Goal: Transaction & Acquisition: Purchase product/service

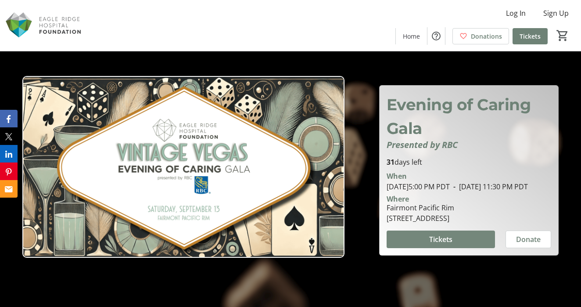
click at [448, 242] on span "Tickets" at bounding box center [440, 239] width 23 height 11
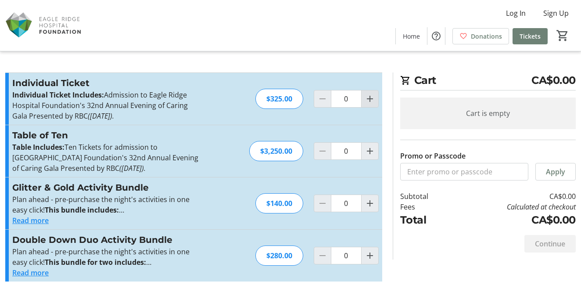
click at [370, 99] on mat-icon "Increment by one" at bounding box center [370, 99] width 11 height 11
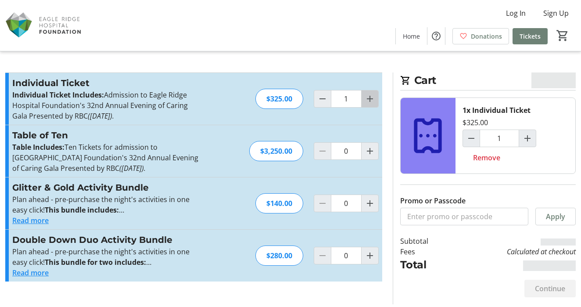
click at [370, 99] on mat-icon "Increment by one" at bounding box center [370, 99] width 11 height 11
type input "3"
type input "2"
click at [370, 99] on mat-icon "Increment by one" at bounding box center [370, 99] width 11 height 11
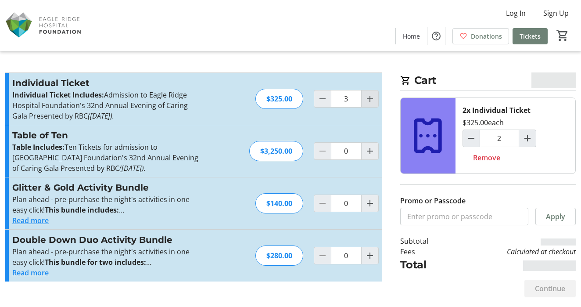
type input "4"
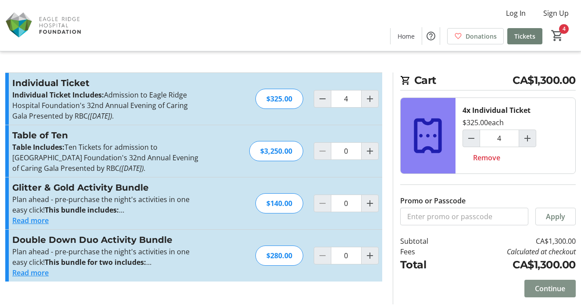
click at [552, 289] on span "Continue" at bounding box center [550, 288] width 30 height 11
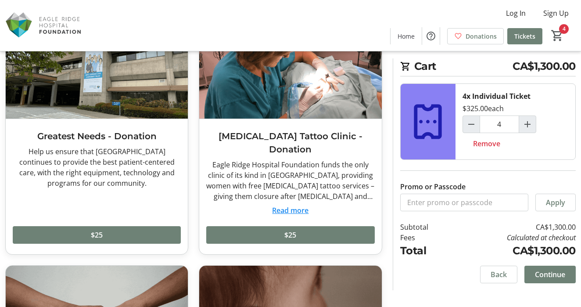
scroll to position [86, 0]
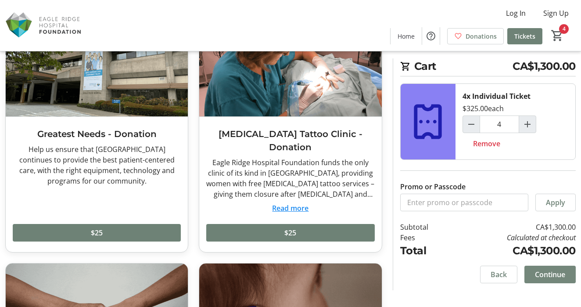
click at [546, 271] on span "Continue" at bounding box center [550, 274] width 30 height 11
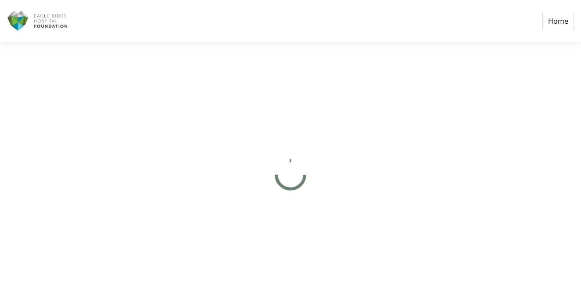
select select "CA"
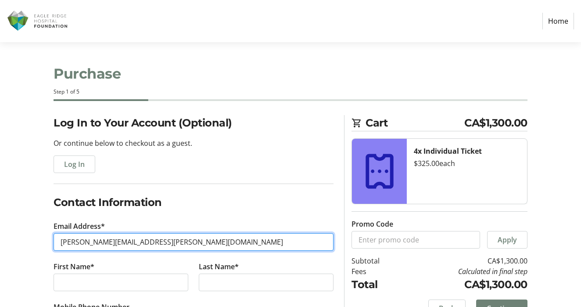
type input "[PERSON_NAME][EMAIL_ADDRESS][PERSON_NAME][DOMAIN_NAME]"
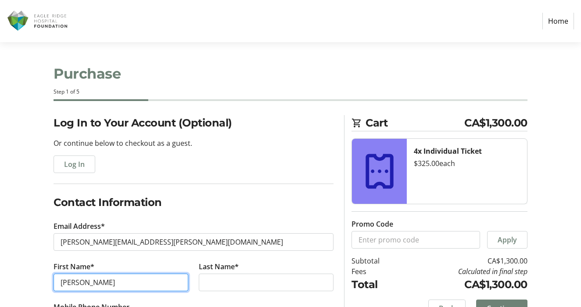
type input "[PERSON_NAME]"
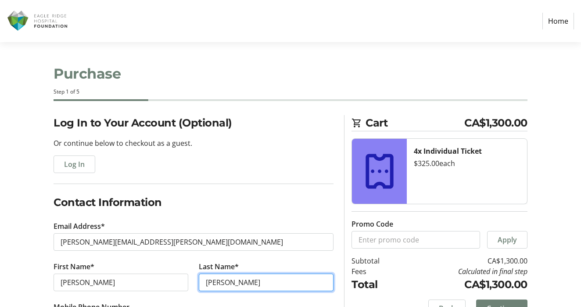
type input "J"
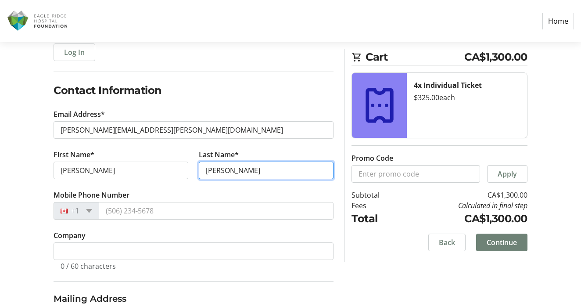
scroll to position [113, 0]
type input "[PERSON_NAME]"
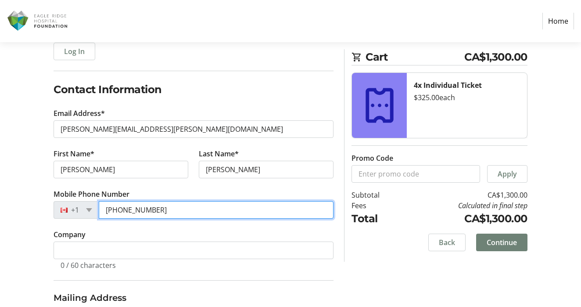
type input "[PHONE_NUMBER]"
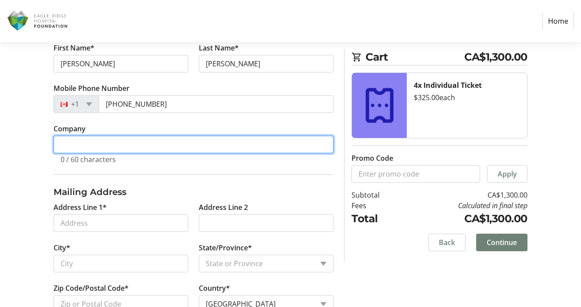
scroll to position [227, 0]
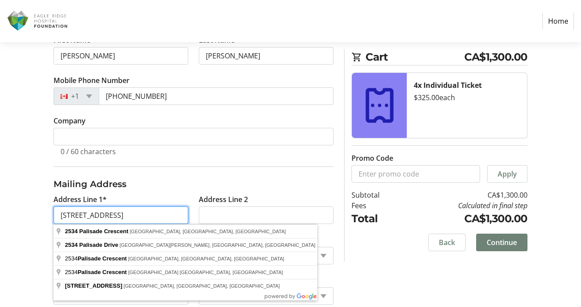
type input "[STREET_ADDRESS]"
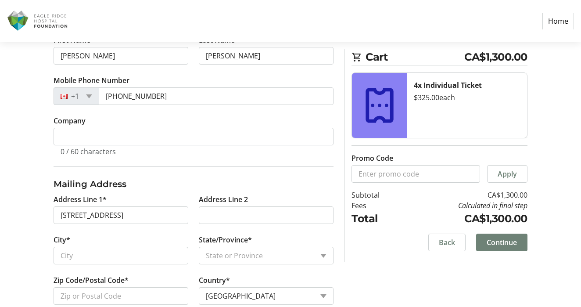
click at [150, 162] on tr-form-field "Company 0 / 60 characters" at bounding box center [194, 140] width 280 height 51
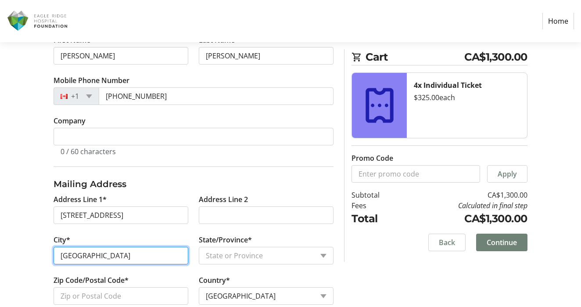
type input "[GEOGRAPHIC_DATA]"
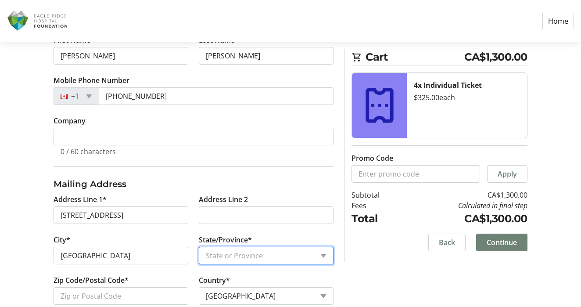
select select "BC"
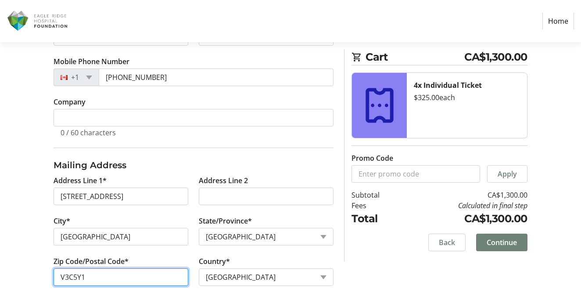
scroll to position [245, 0]
type input "V3C5Y1"
click at [506, 243] on span "Continue" at bounding box center [502, 242] width 30 height 11
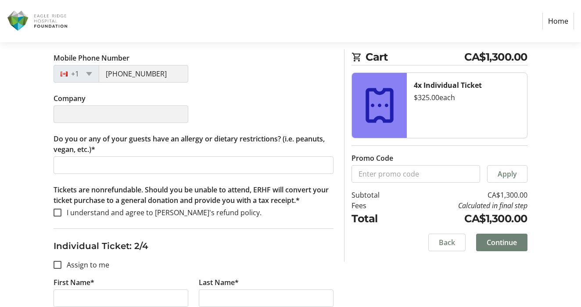
scroll to position [271, 0]
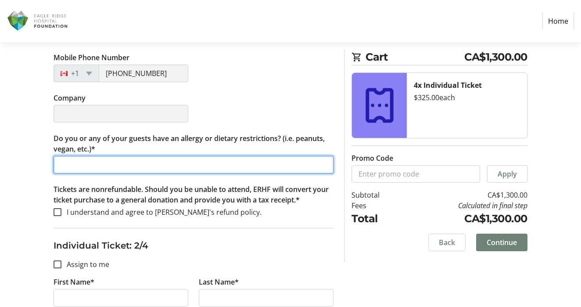
click at [101, 164] on input "Do you or any of your guests have an allergy or dietary restrictions? (i.e. pea…" at bounding box center [194, 165] width 280 height 18
type input "n/a"
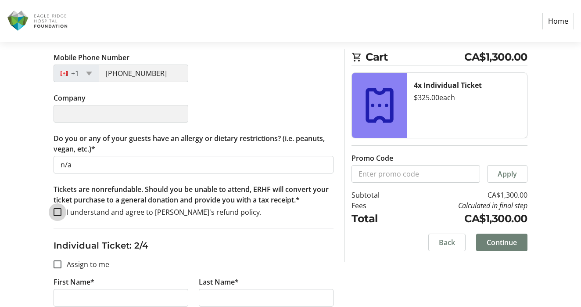
click at [56, 213] on input "I understand and agree to [PERSON_NAME]'s refund policy." at bounding box center [58, 212] width 8 height 8
checkbox input "true"
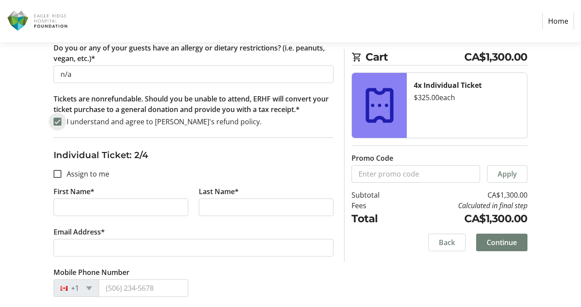
scroll to position [372, 0]
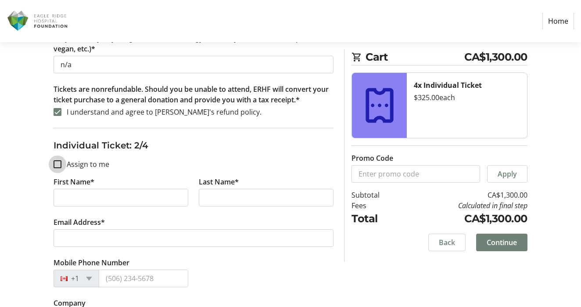
click at [59, 163] on input "Assign to me" at bounding box center [58, 164] width 8 height 8
checkbox input "true"
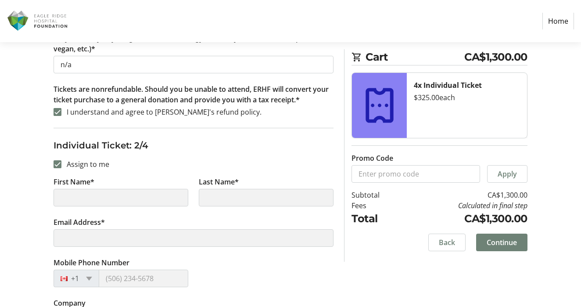
type input "[PERSON_NAME]"
type input "[PERSON_NAME][EMAIL_ADDRESS][PERSON_NAME][DOMAIN_NAME]"
type input "[PHONE_NUMBER]"
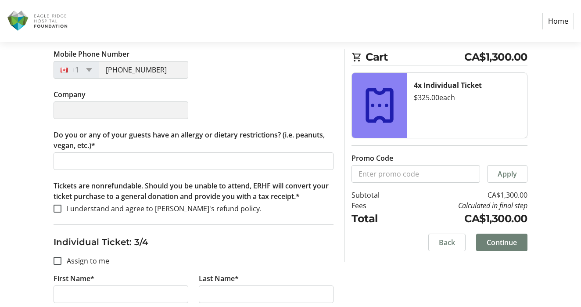
scroll to position [590, 0]
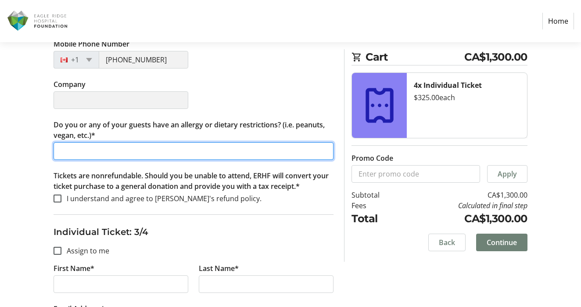
click at [98, 154] on input "Do you or any of your guests have an allergy or dietary restrictions? (i.e. pea…" at bounding box center [194, 151] width 280 height 18
type input "n/a"
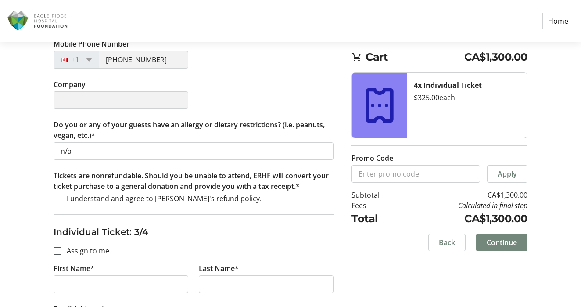
click at [506, 241] on span "Continue" at bounding box center [502, 242] width 30 height 11
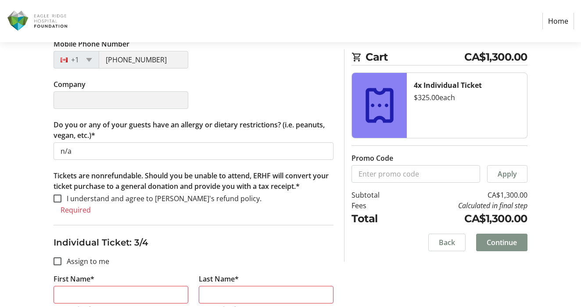
scroll to position [692, 0]
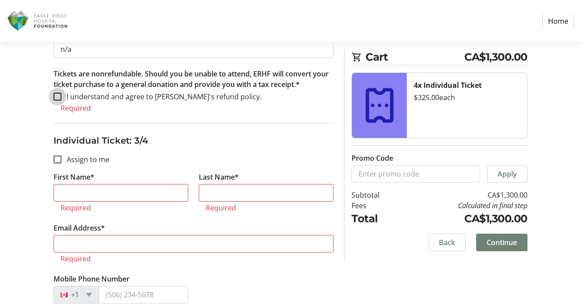
click at [57, 95] on input "I understand and agree to [PERSON_NAME]'s refund policy." at bounding box center [58, 97] width 8 height 8
checkbox input "true"
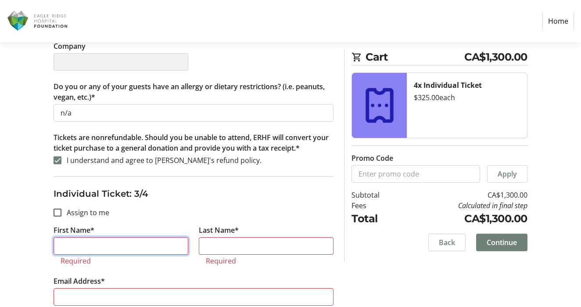
scroll to position [631, 0]
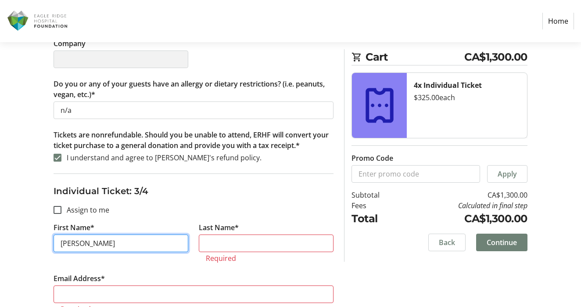
type input "[PERSON_NAME]"
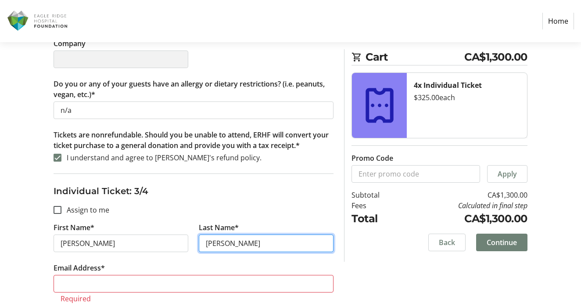
type input "[PERSON_NAME]"
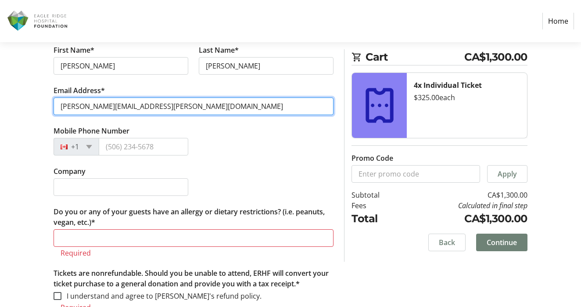
scroll to position [809, 0]
type input "[PERSON_NAME][EMAIL_ADDRESS][PERSON_NAME][DOMAIN_NAME]"
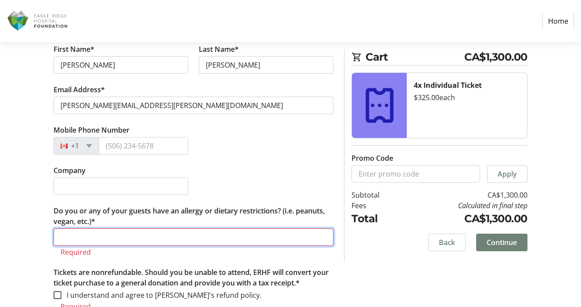
click at [77, 241] on input "Do you or any of your guests have an allergy or dietary restrictions? (i.e. pea…" at bounding box center [194, 237] width 280 height 18
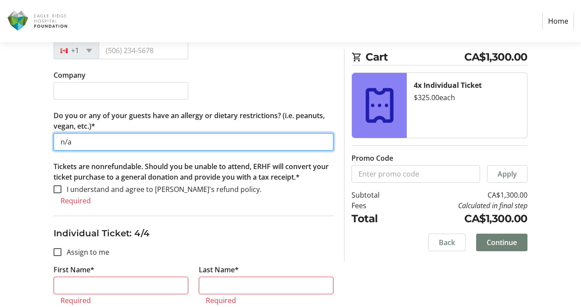
scroll to position [905, 0]
type input "n/a"
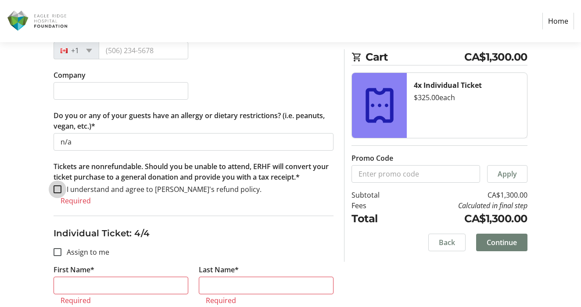
click at [58, 188] on input "I understand and agree to [PERSON_NAME]'s refund policy." at bounding box center [58, 189] width 8 height 8
checkbox input "true"
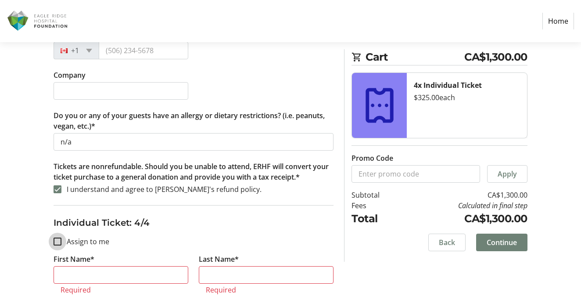
click at [58, 240] on input "Assign to me" at bounding box center [58, 242] width 8 height 8
checkbox input "true"
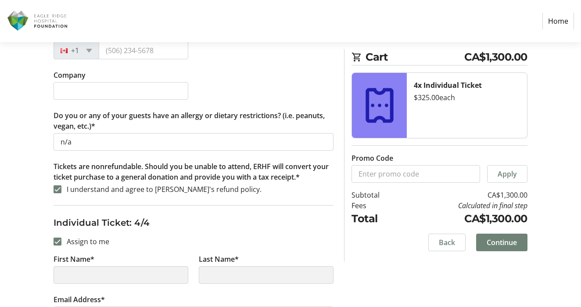
type input "[PERSON_NAME]"
type input "[PERSON_NAME][EMAIL_ADDRESS][PERSON_NAME][DOMAIN_NAME]"
type input "[PHONE_NUMBER]"
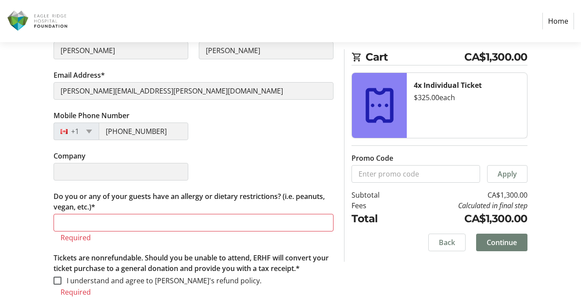
scroll to position [1129, 0]
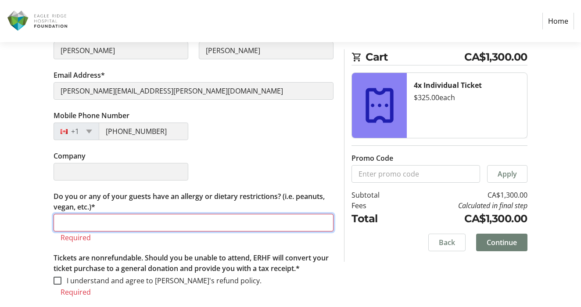
click at [88, 216] on input "Do you or any of your guests have an allergy or dietary restrictions? (i.e. pea…" at bounding box center [194, 223] width 280 height 18
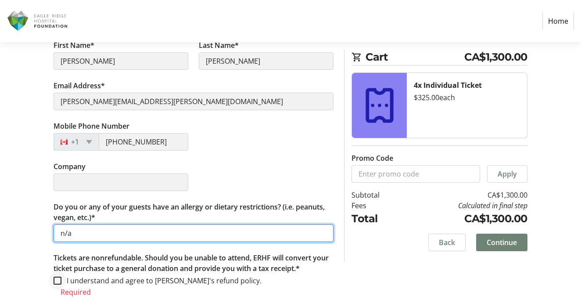
type input "n/a"
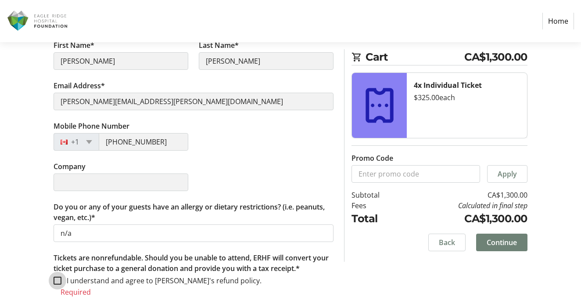
click at [60, 281] on input "I understand and agree to [PERSON_NAME]'s refund policy." at bounding box center [58, 281] width 8 height 8
checkbox input "true"
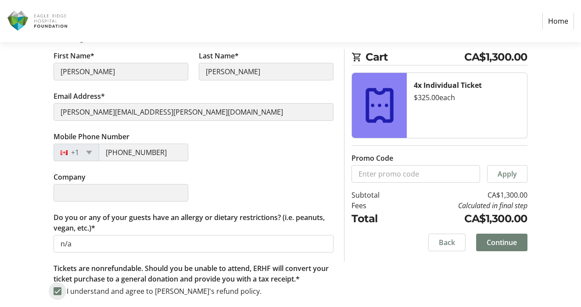
scroll to position [1108, 0]
click at [496, 241] on span "Continue" at bounding box center [502, 242] width 30 height 11
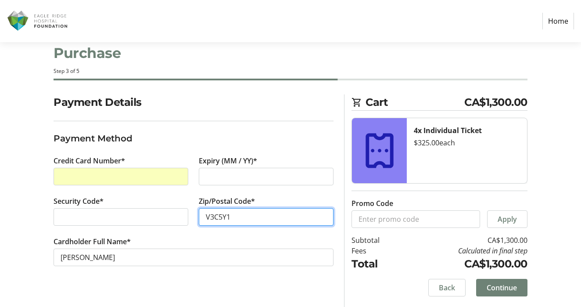
scroll to position [21, 0]
type input "V3C5Y1"
click at [500, 285] on span "Continue" at bounding box center [502, 287] width 30 height 11
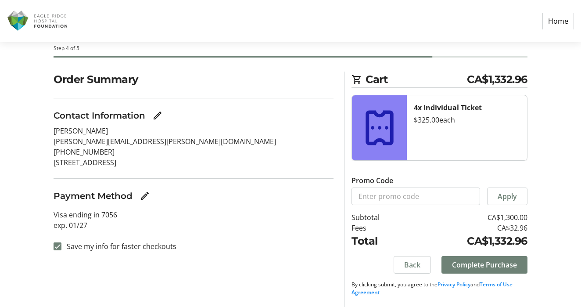
scroll to position [43, 0]
click at [468, 262] on span "Complete Purchase" at bounding box center [484, 265] width 65 height 11
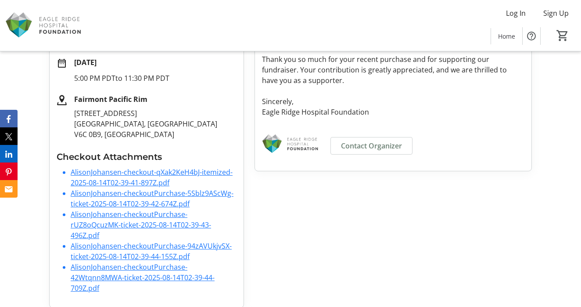
scroll to position [170, 0]
